Goal: Navigation & Orientation: Find specific page/section

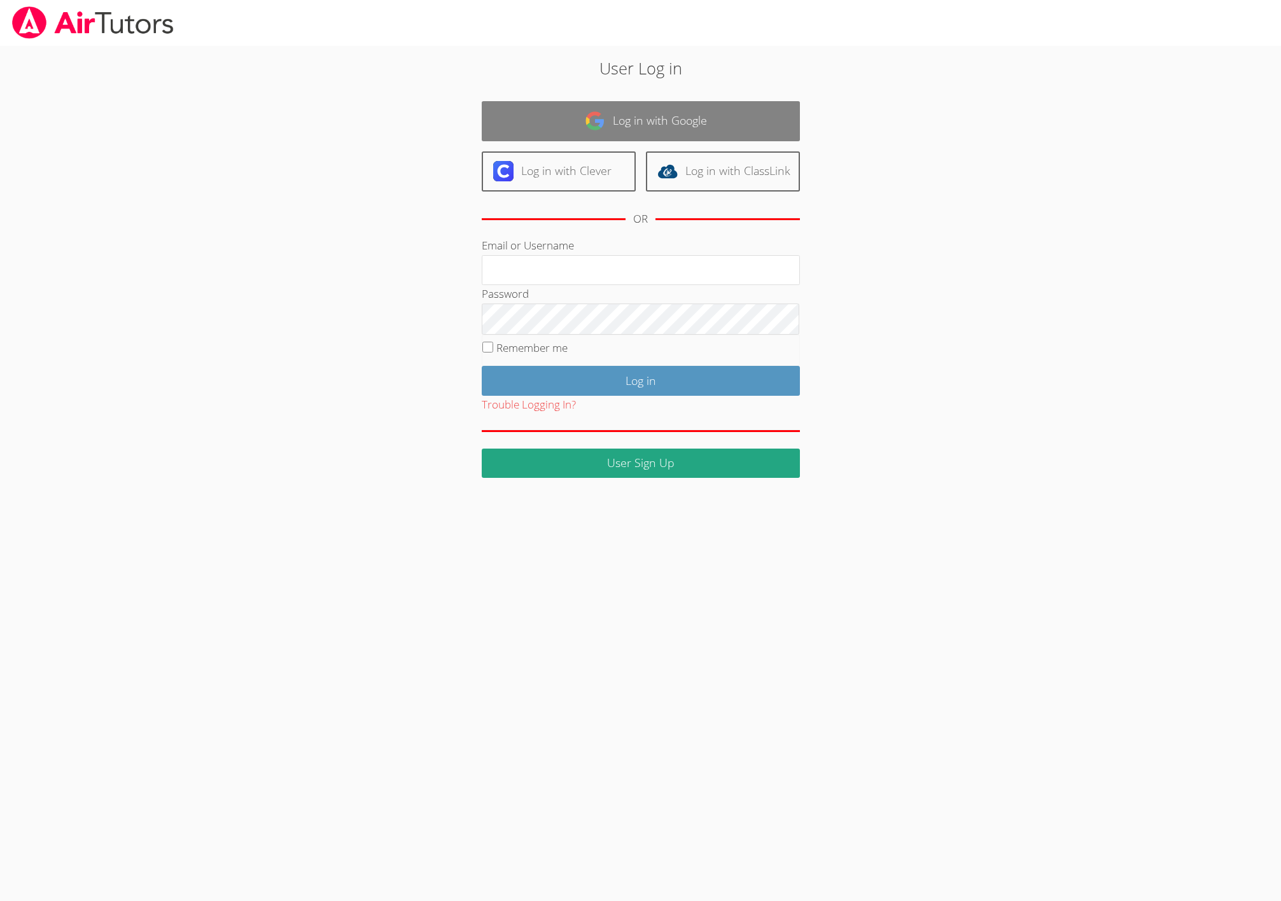
click at [707, 109] on link "Log in with Google" at bounding box center [641, 121] width 318 height 40
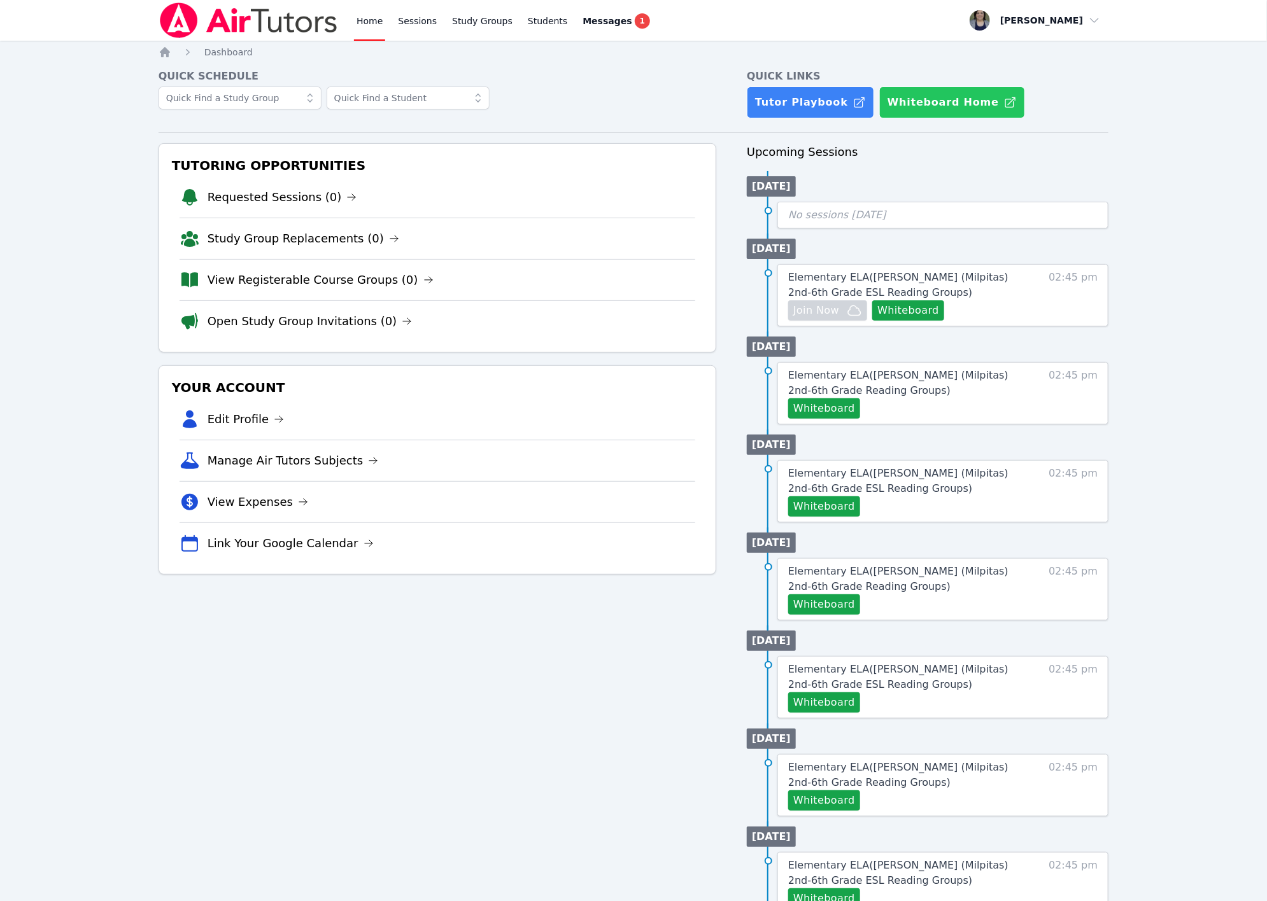
click at [936, 104] on button "Whiteboard Home" at bounding box center [952, 103] width 146 height 32
